Goal: Task Accomplishment & Management: Use online tool/utility

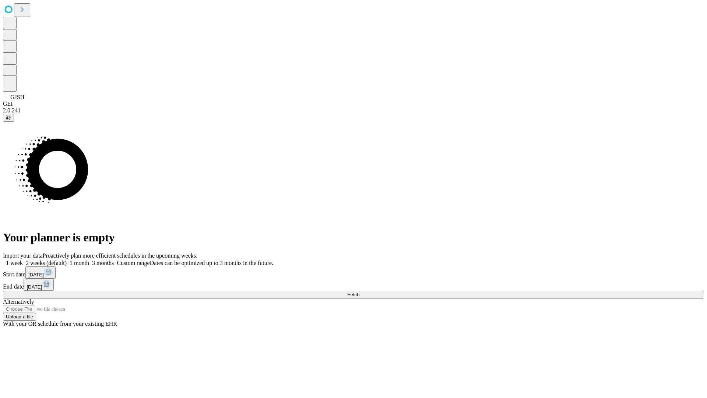
click at [360, 292] on span "Fetch" at bounding box center [353, 295] width 12 height 6
